Goal: Obtain resource: Obtain resource

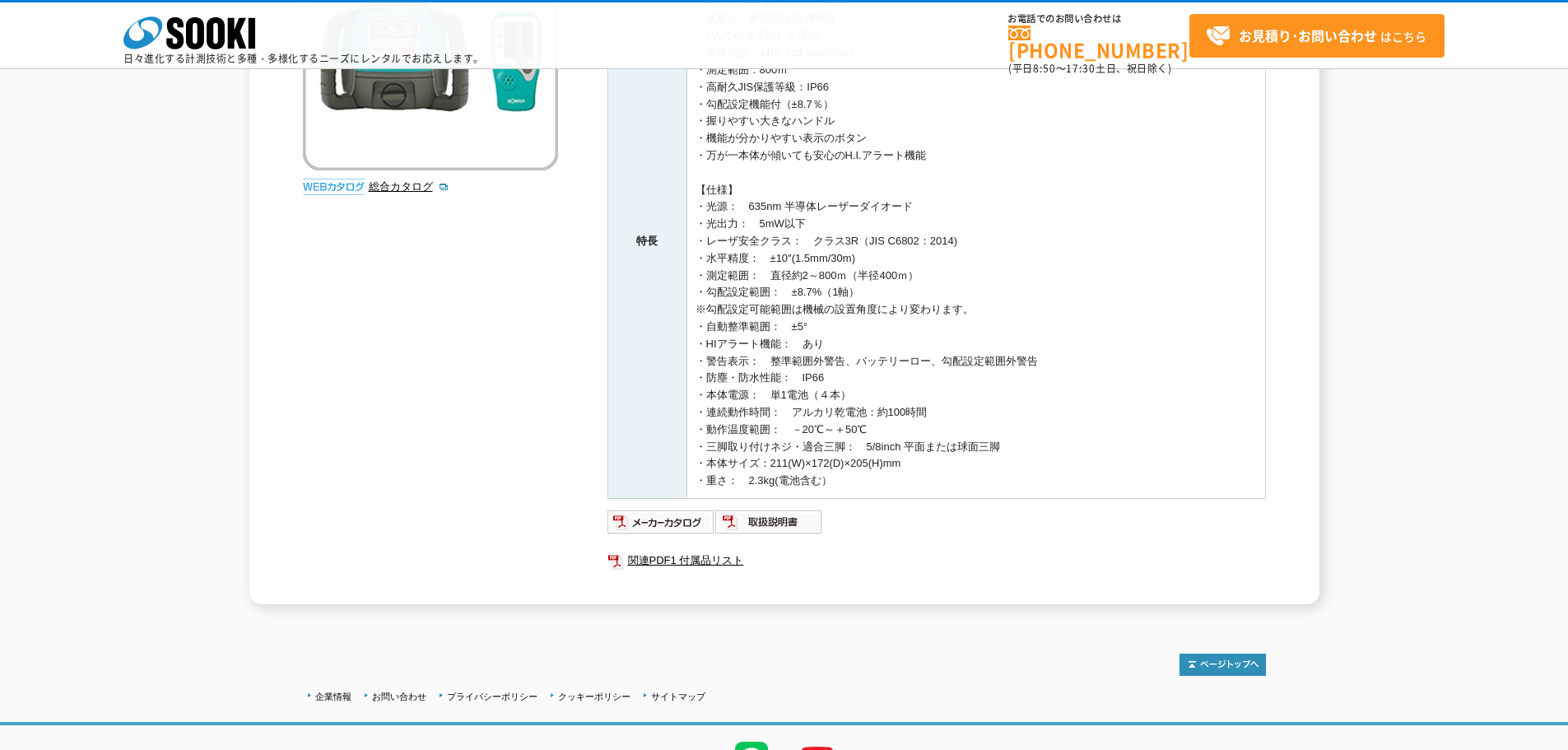
scroll to position [329, 0]
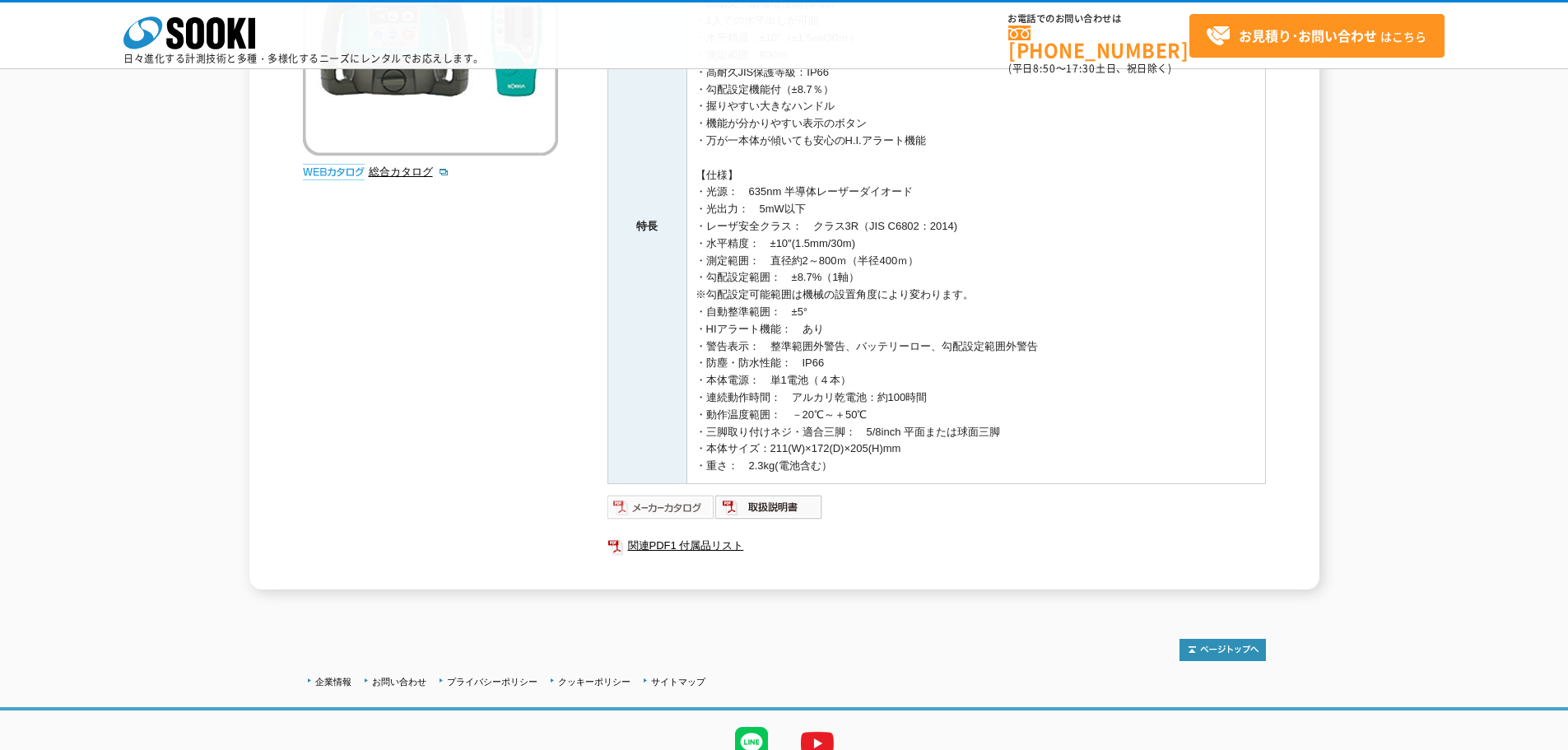
click at [656, 501] on img at bounding box center [661, 507] width 108 height 27
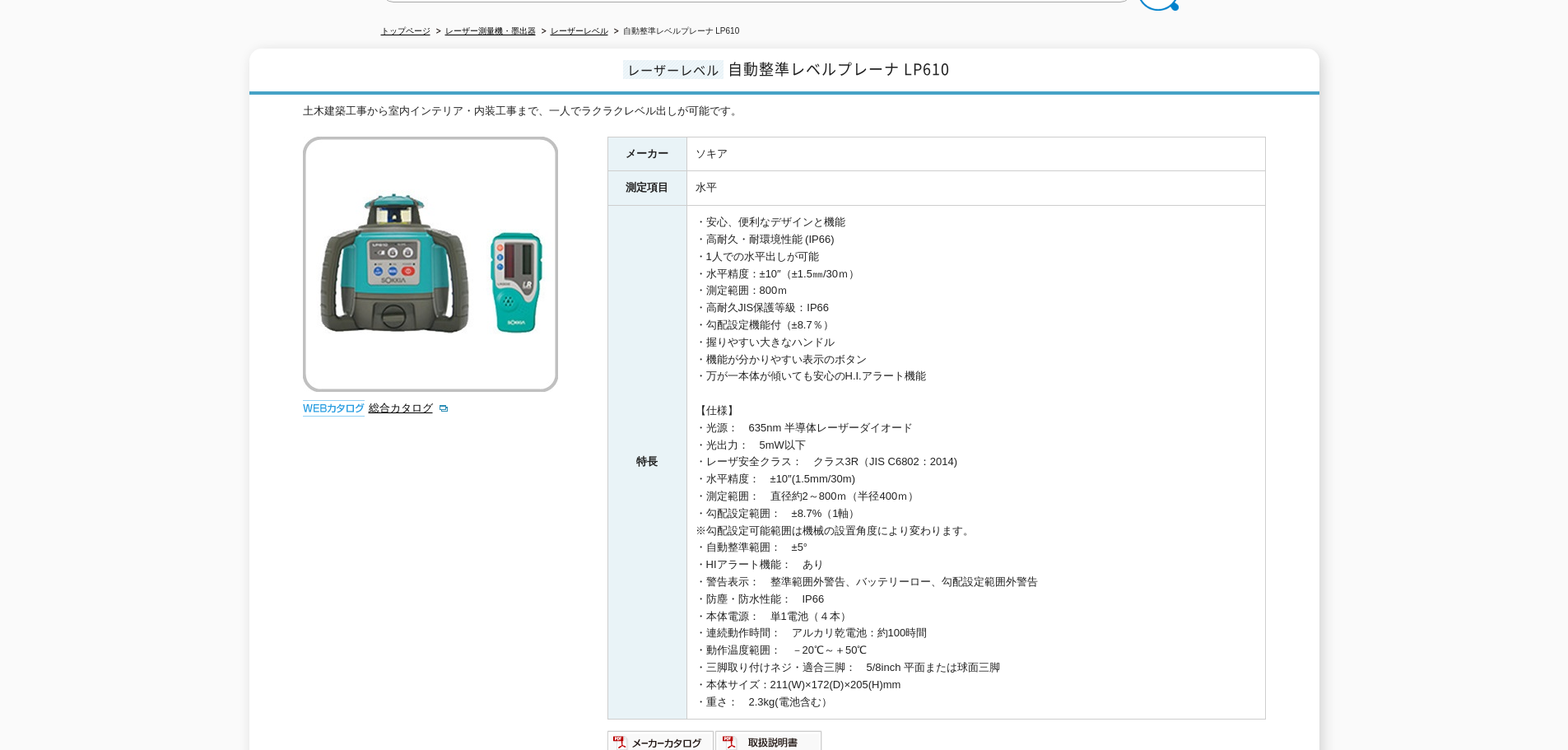
scroll to position [0, 0]
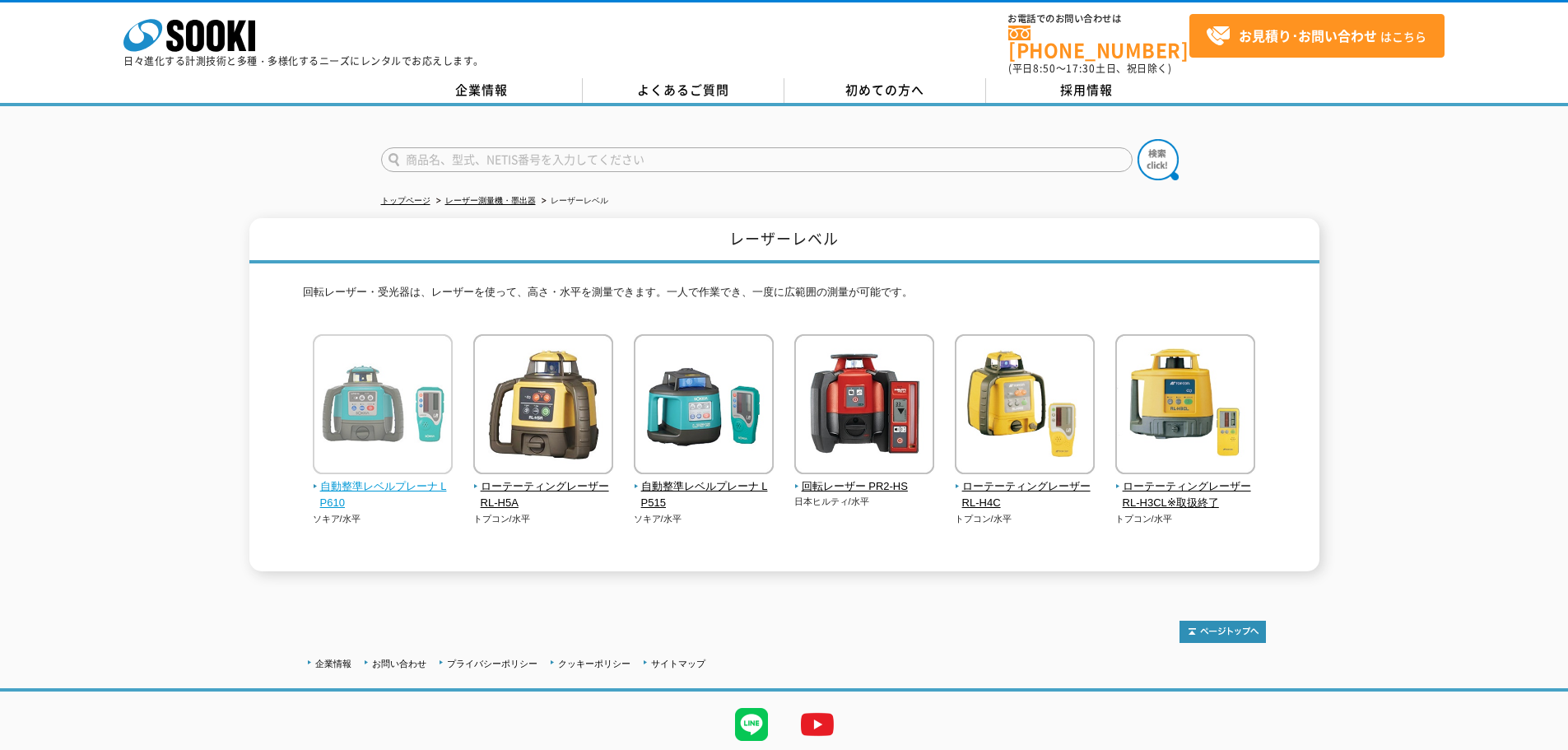
click at [409, 427] on img at bounding box center [383, 406] width 140 height 144
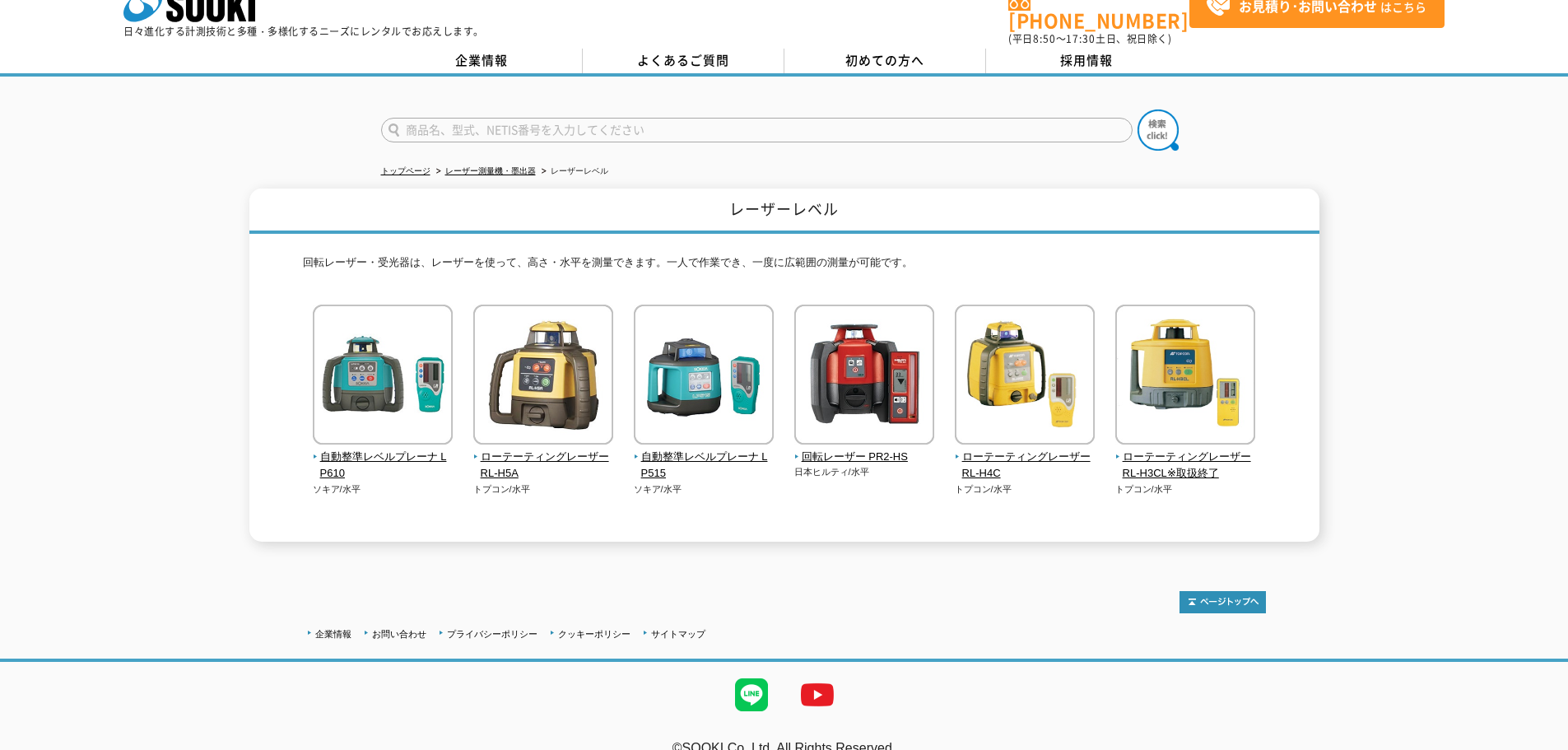
scroll to position [45, 0]
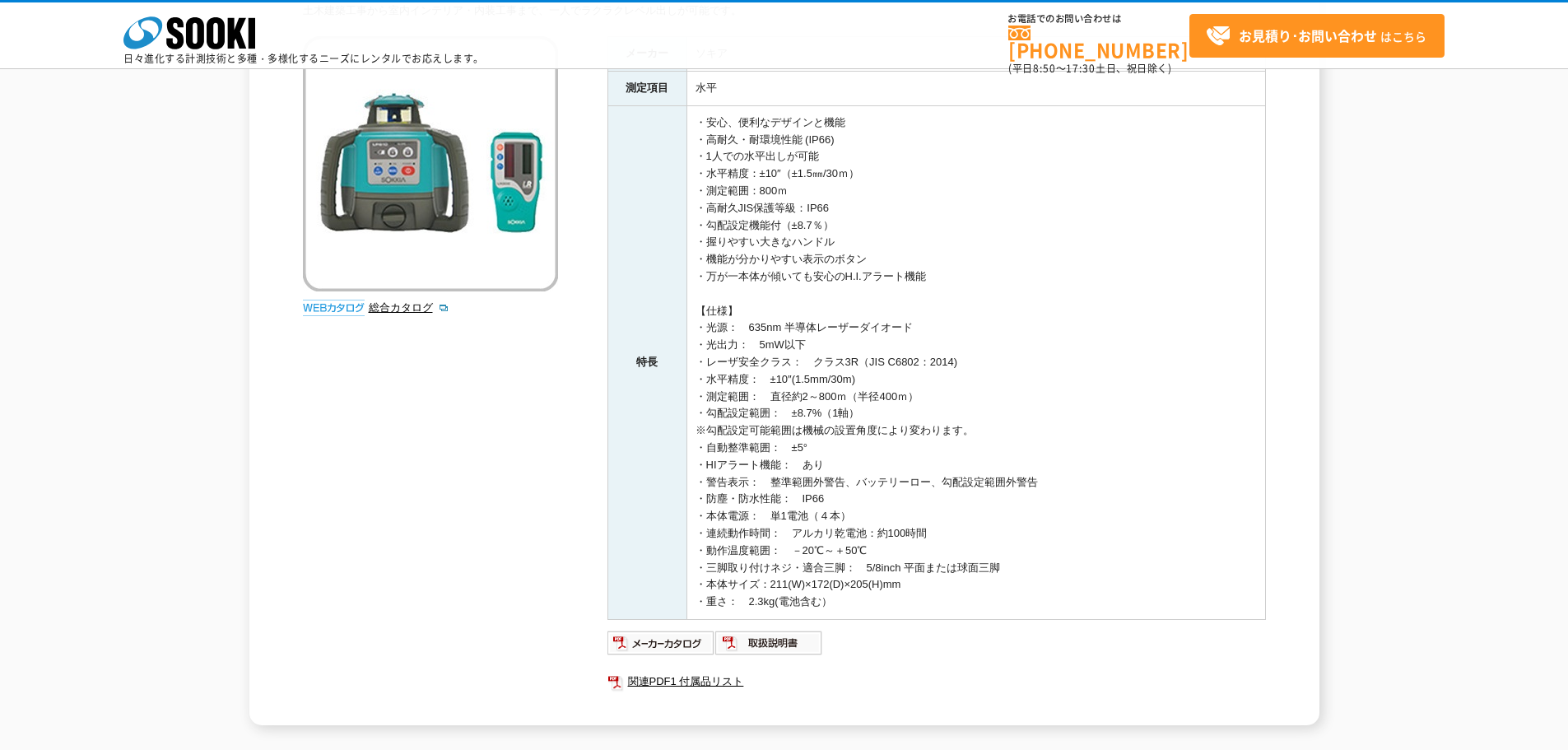
scroll to position [165, 0]
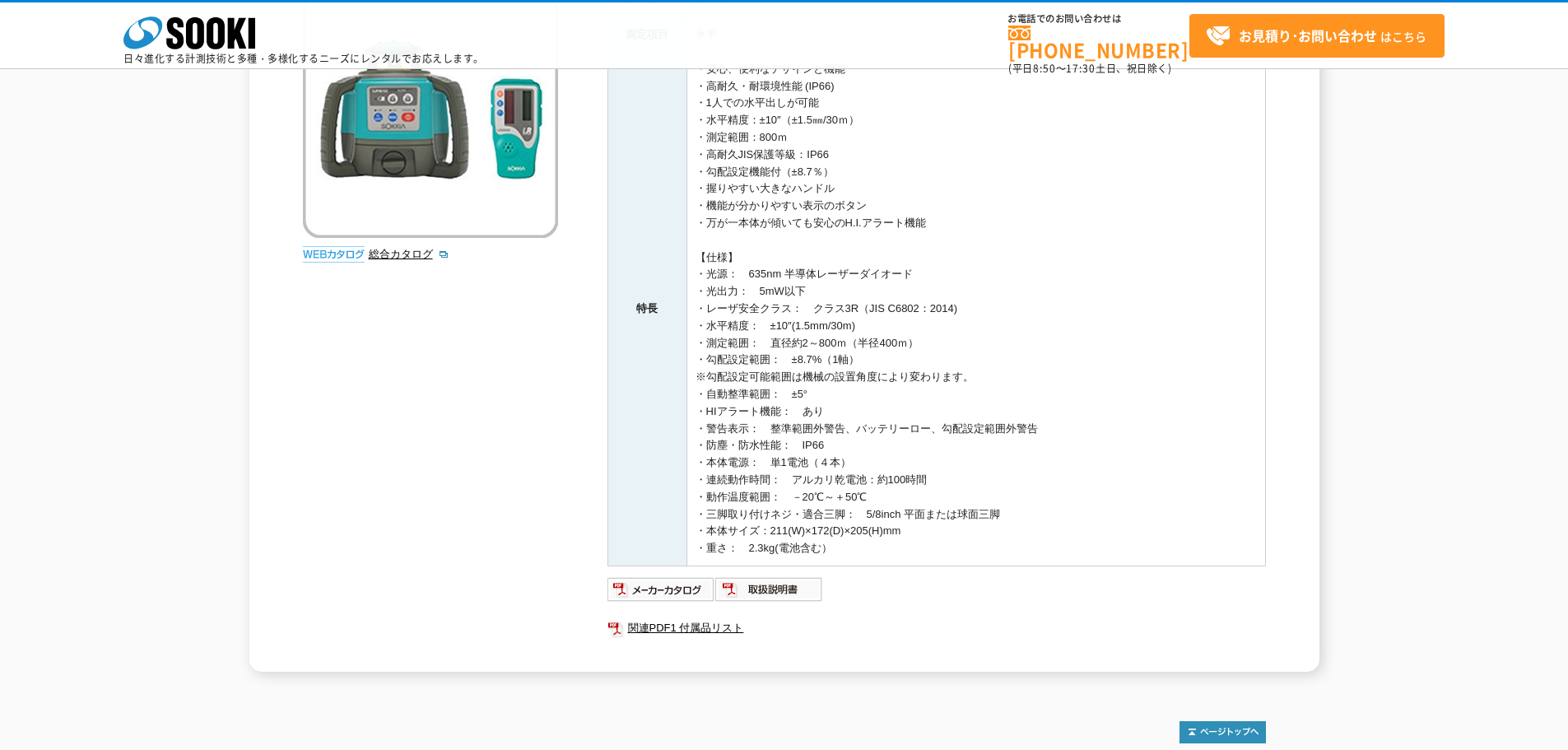
scroll to position [165, 0]
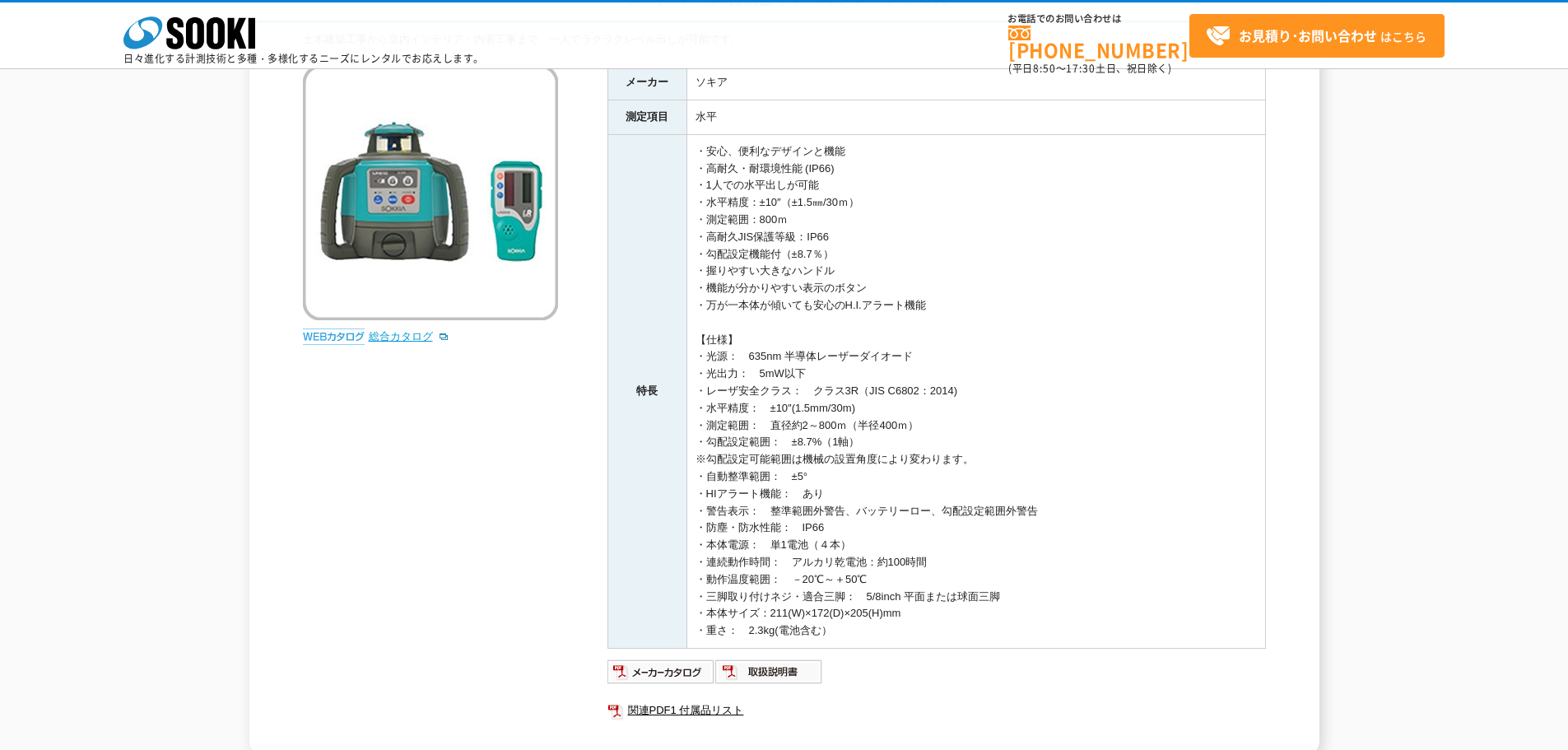
click at [406, 336] on link "総合カタログ" at bounding box center [409, 336] width 80 height 12
